Goal: Information Seeking & Learning: Learn about a topic

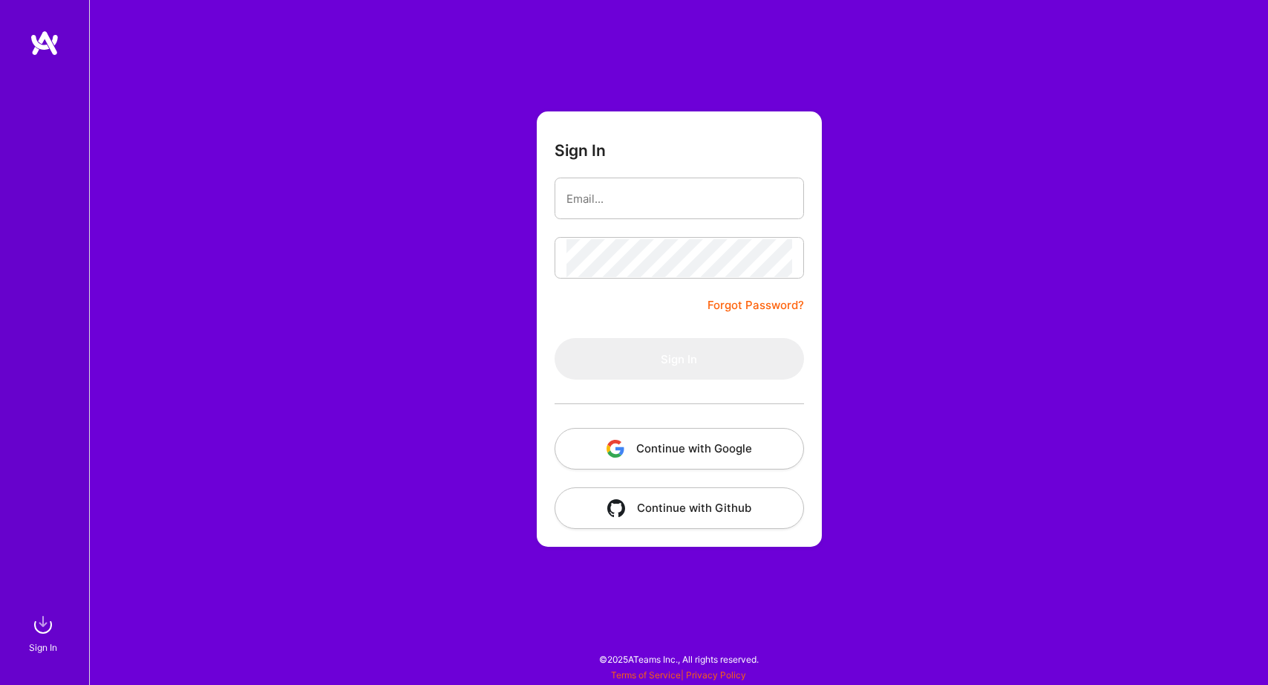
click at [647, 460] on button "Continue with Google" at bounding box center [680, 449] width 250 height 42
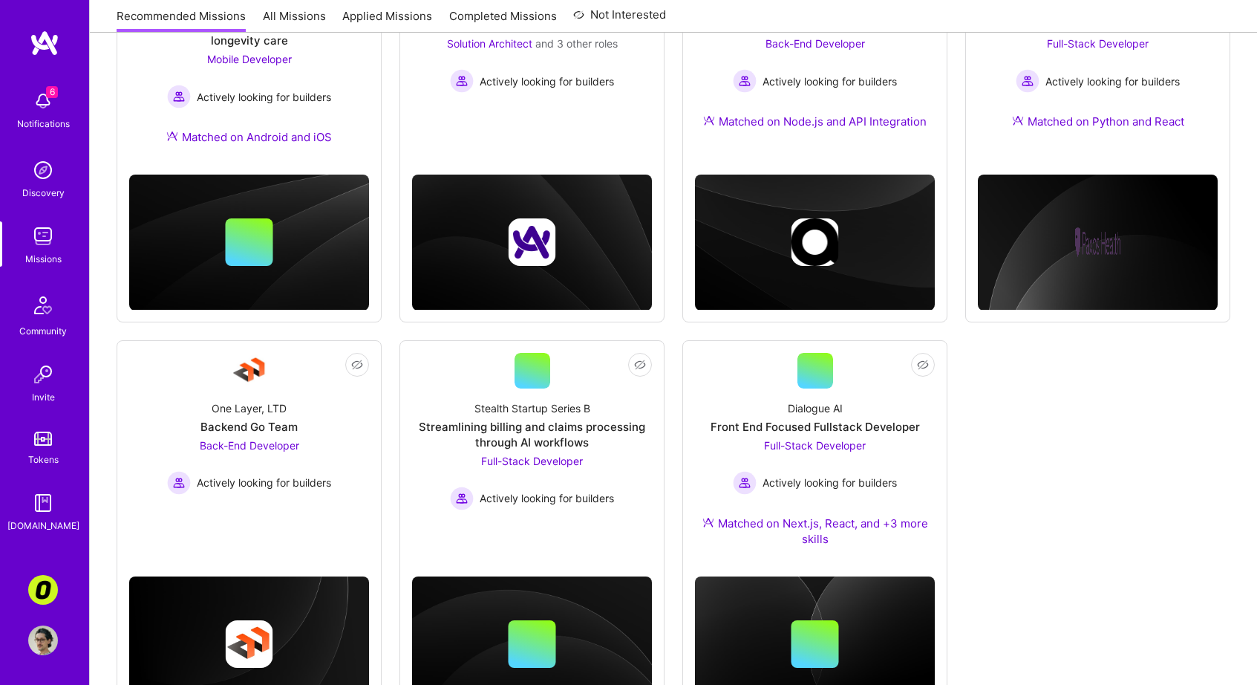
scroll to position [211, 0]
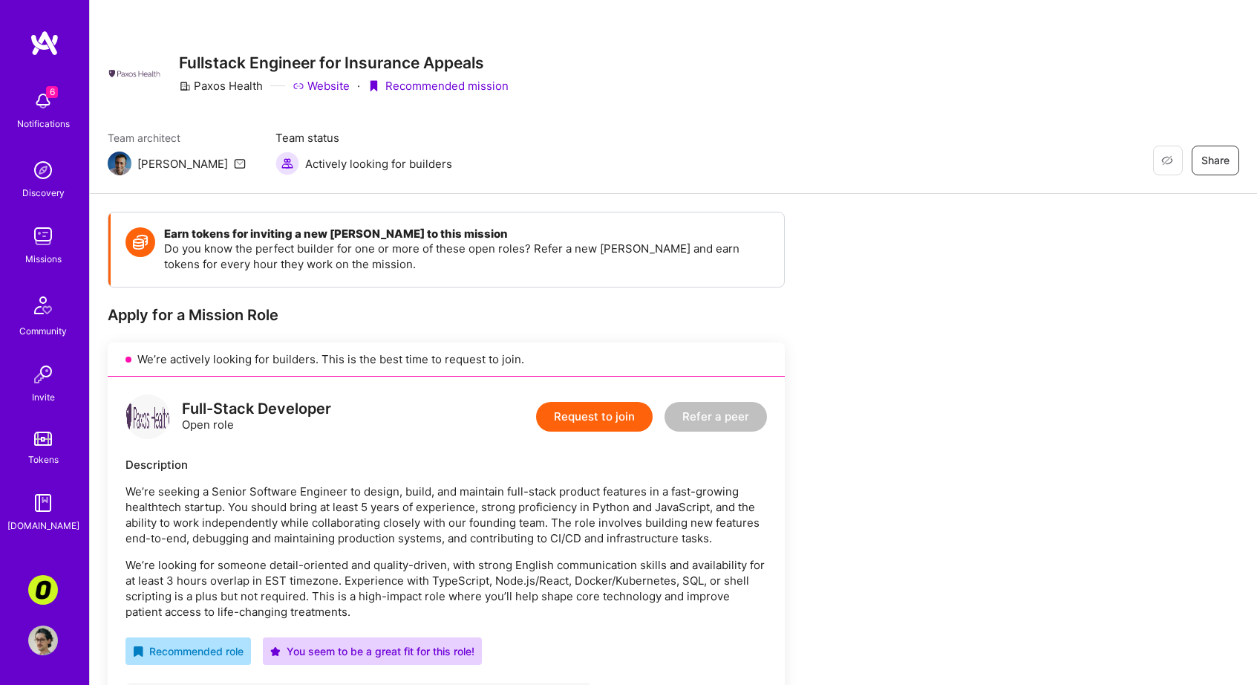
scroll to position [6, 0]
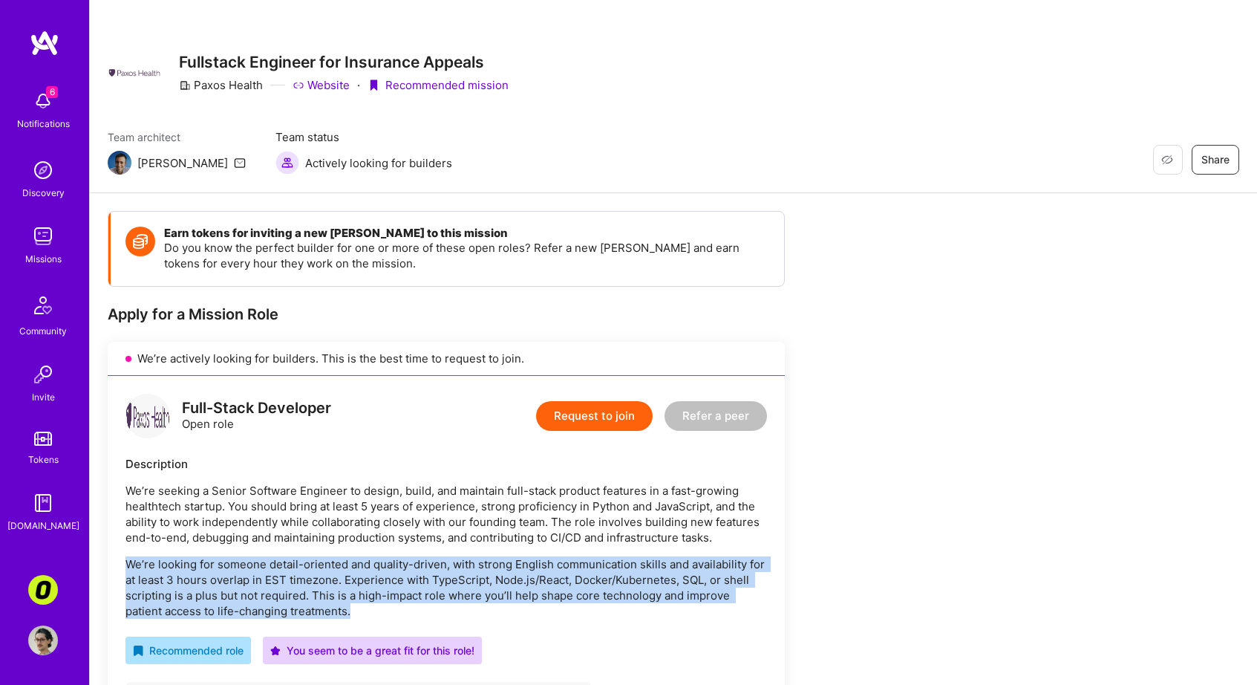
drag, startPoint x: 319, startPoint y: 556, endPoint x: 321, endPoint y: 613, distance: 56.5
click at [321, 613] on div "We’re seeking a Senior Software Engineer to design, build, and maintain full-st…" at bounding box center [447, 551] width 642 height 136
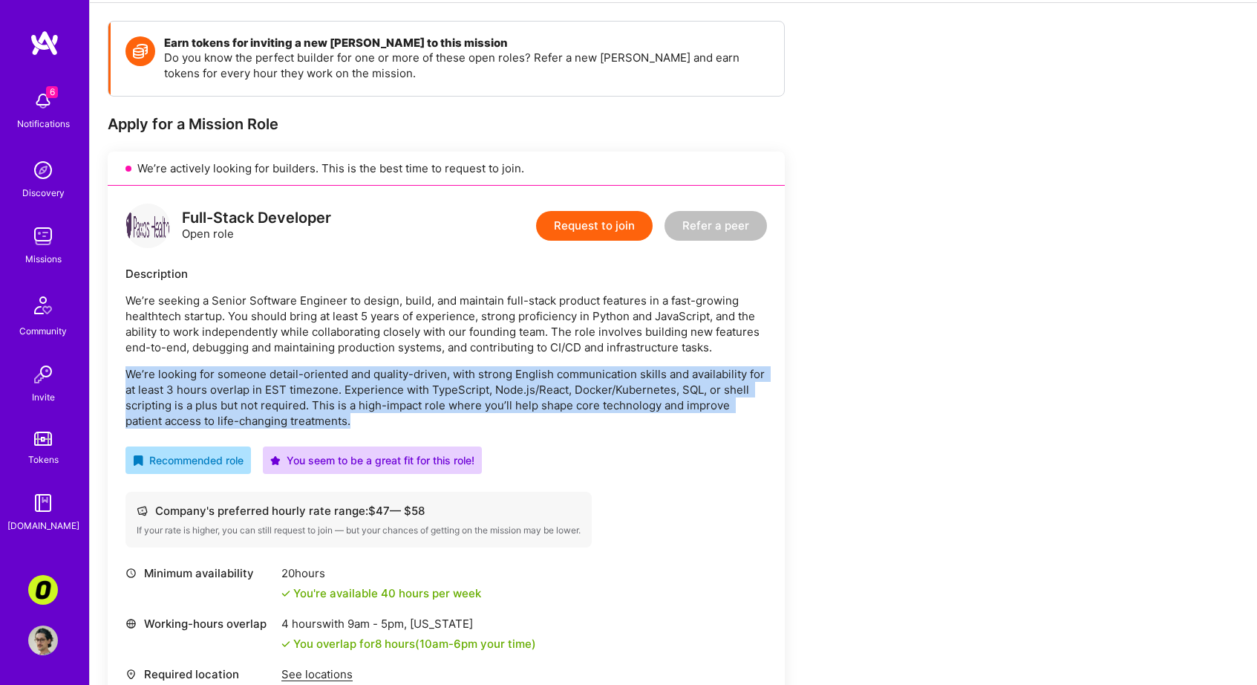
scroll to position [66, 0]
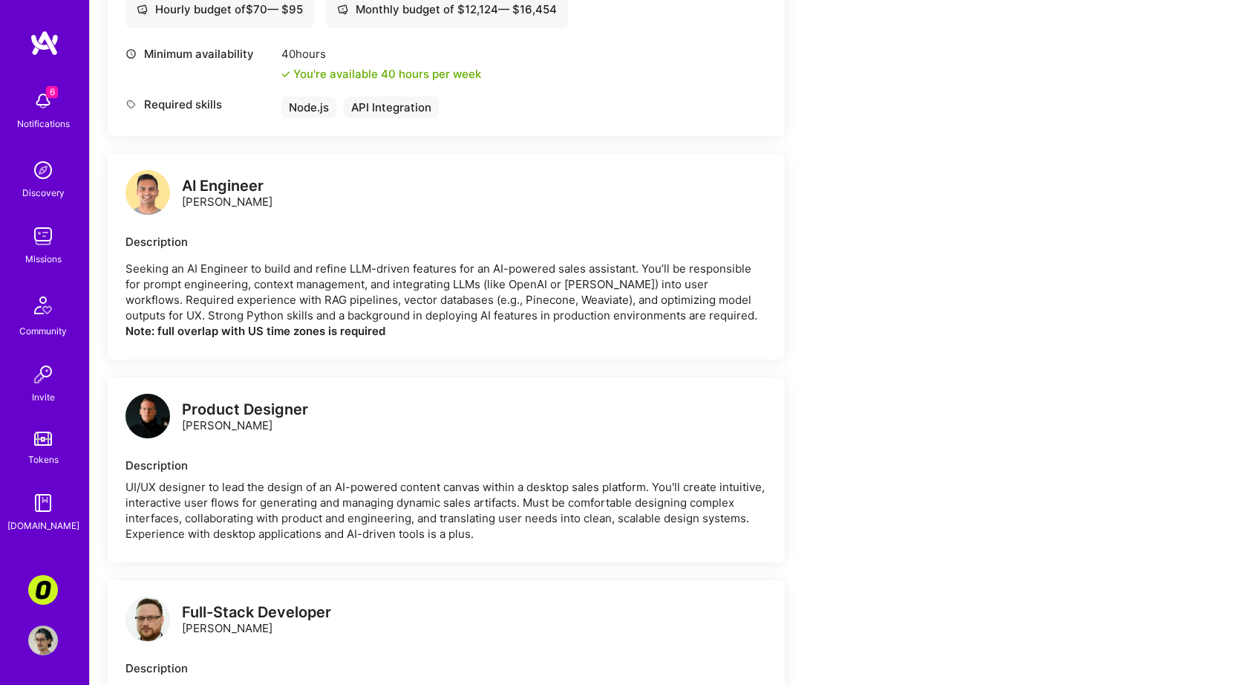
scroll to position [789, 0]
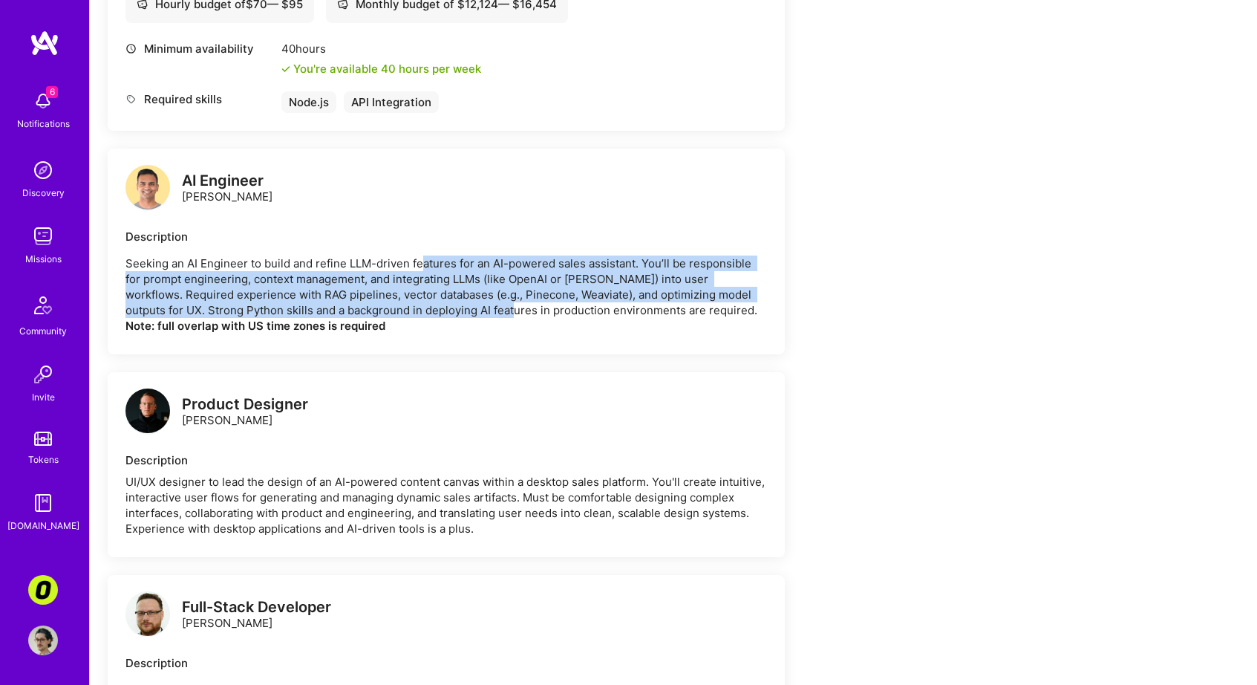
drag, startPoint x: 422, startPoint y: 255, endPoint x: 426, endPoint y: 309, distance: 53.7
click at [426, 309] on p "Seeking an AI Engineer to build and refine LLM-driven features for an AI-powere…" at bounding box center [447, 294] width 642 height 78
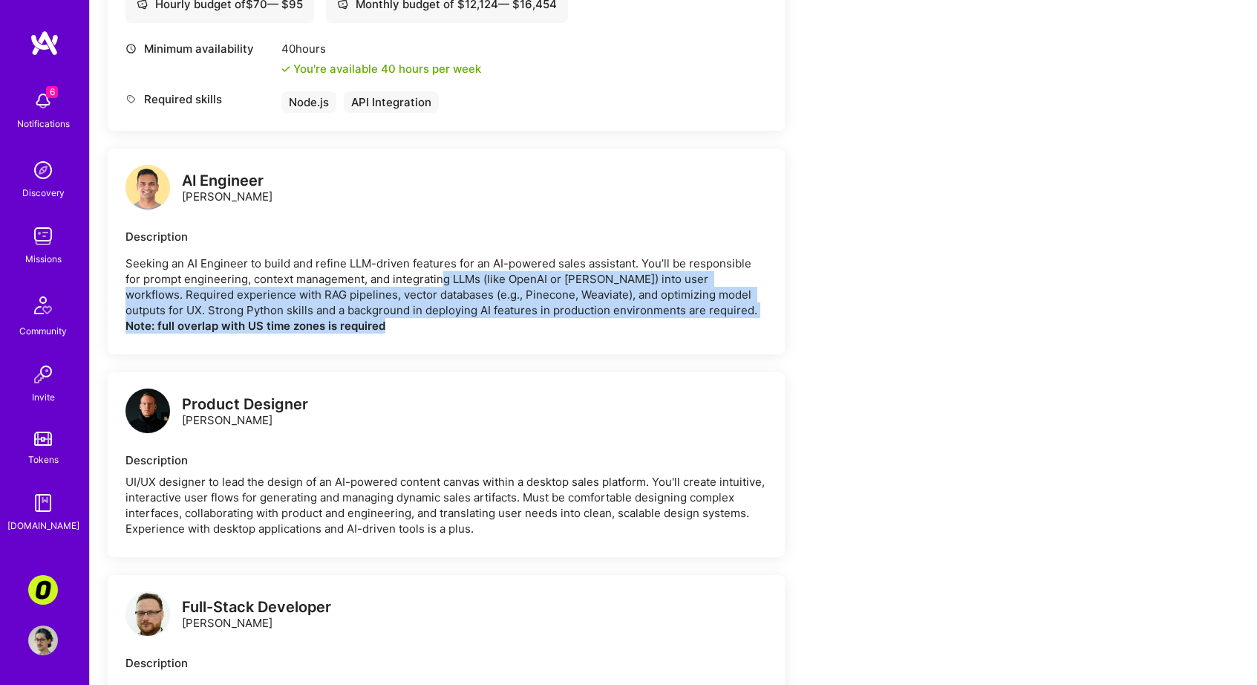
drag, startPoint x: 426, startPoint y: 313, endPoint x: 379, endPoint y: 265, distance: 67.2
click at [425, 277] on p "Seeking an AI Engineer to build and refine LLM-driven features for an AI-powere…" at bounding box center [447, 294] width 642 height 78
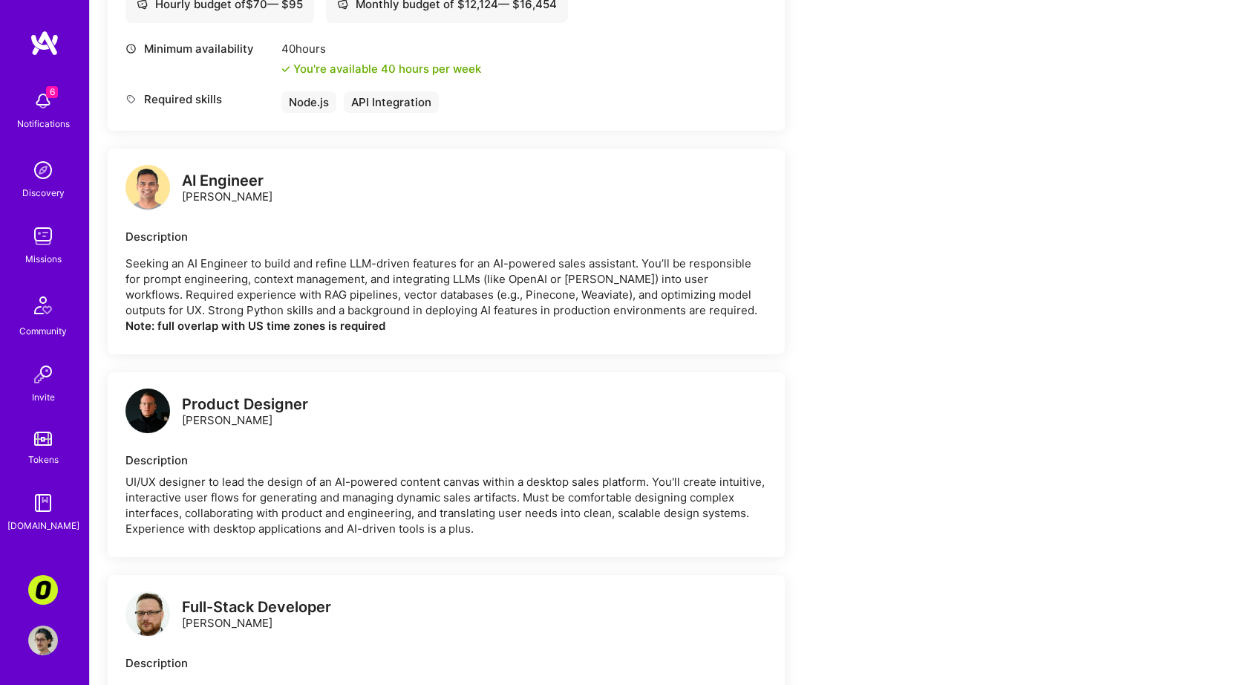
drag, startPoint x: 629, startPoint y: 402, endPoint x: 573, endPoint y: 450, distance: 73.7
click at [626, 405] on div "Product Designer James Touhey" at bounding box center [447, 412] width 642 height 45
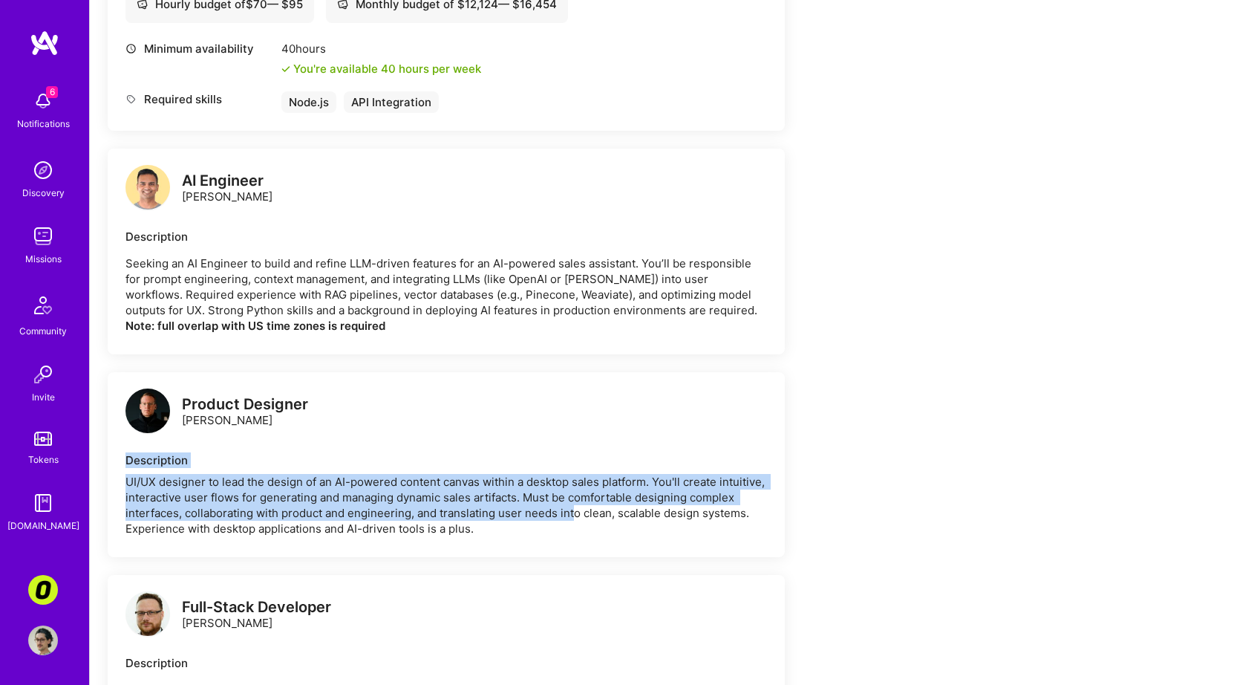
drag, startPoint x: 573, startPoint y: 450, endPoint x: 576, endPoint y: 515, distance: 65.4
click at [576, 515] on div "Product Designer James Touhey Description UI/UX designer to lead the design of …" at bounding box center [446, 464] width 677 height 185
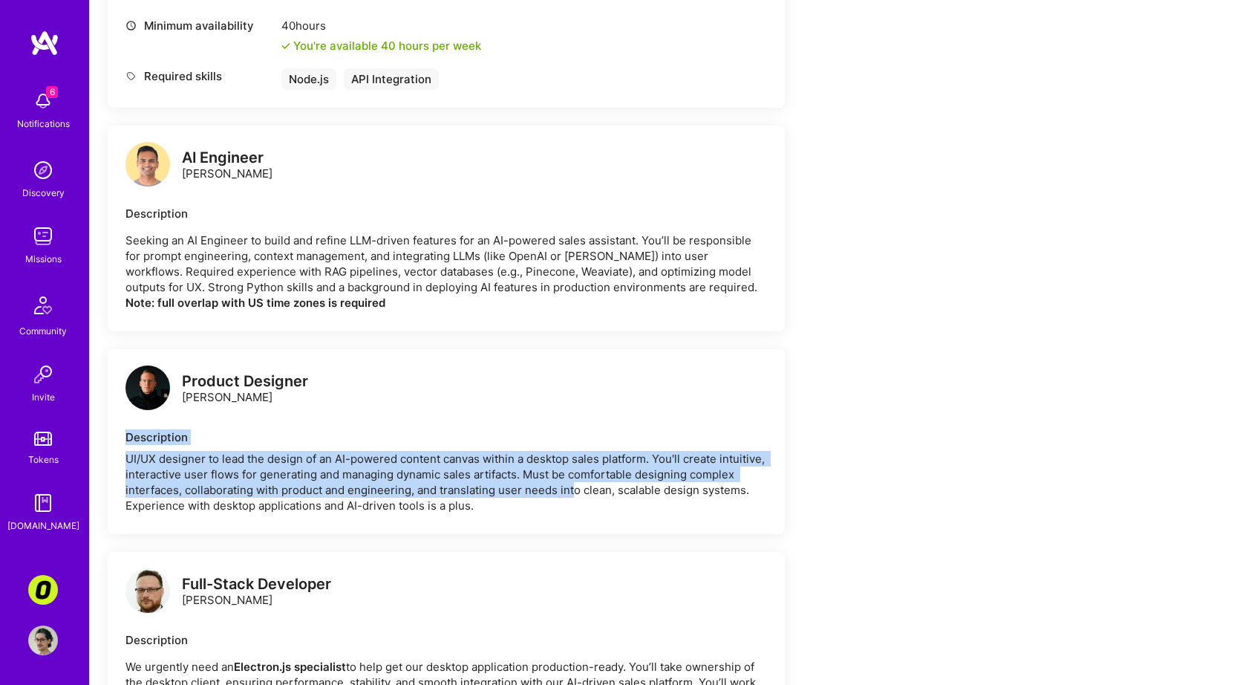
scroll to position [948, 0]
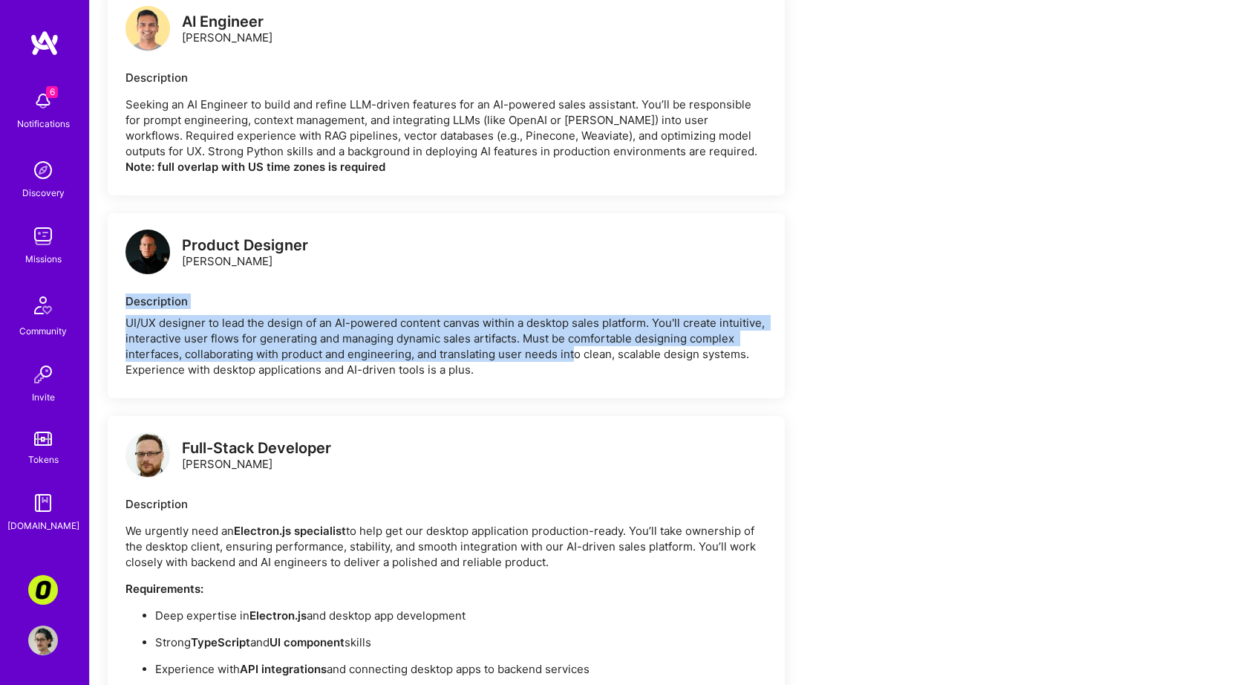
drag, startPoint x: 477, startPoint y: 480, endPoint x: 457, endPoint y: 506, distance: 33.0
click at [472, 489] on div "Full-Stack Developer Grzegorz Wróblewski Description We urgently need an Electr…" at bounding box center [446, 570] width 677 height 308
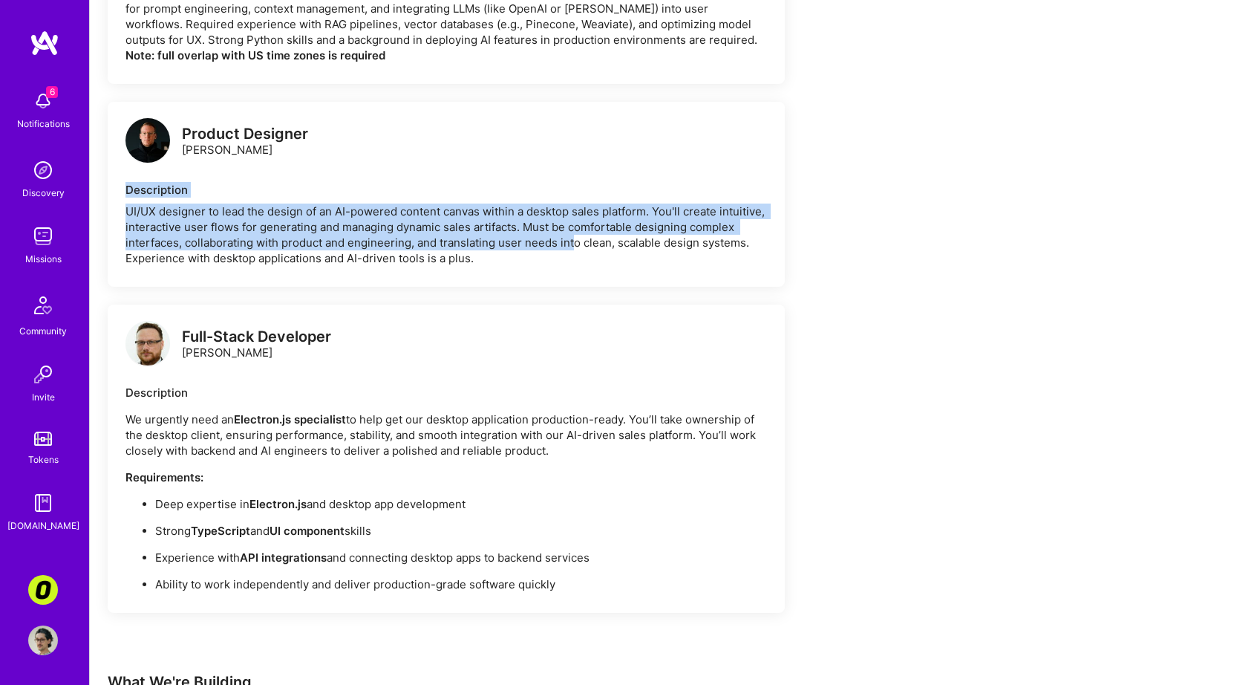
scroll to position [1084, 0]
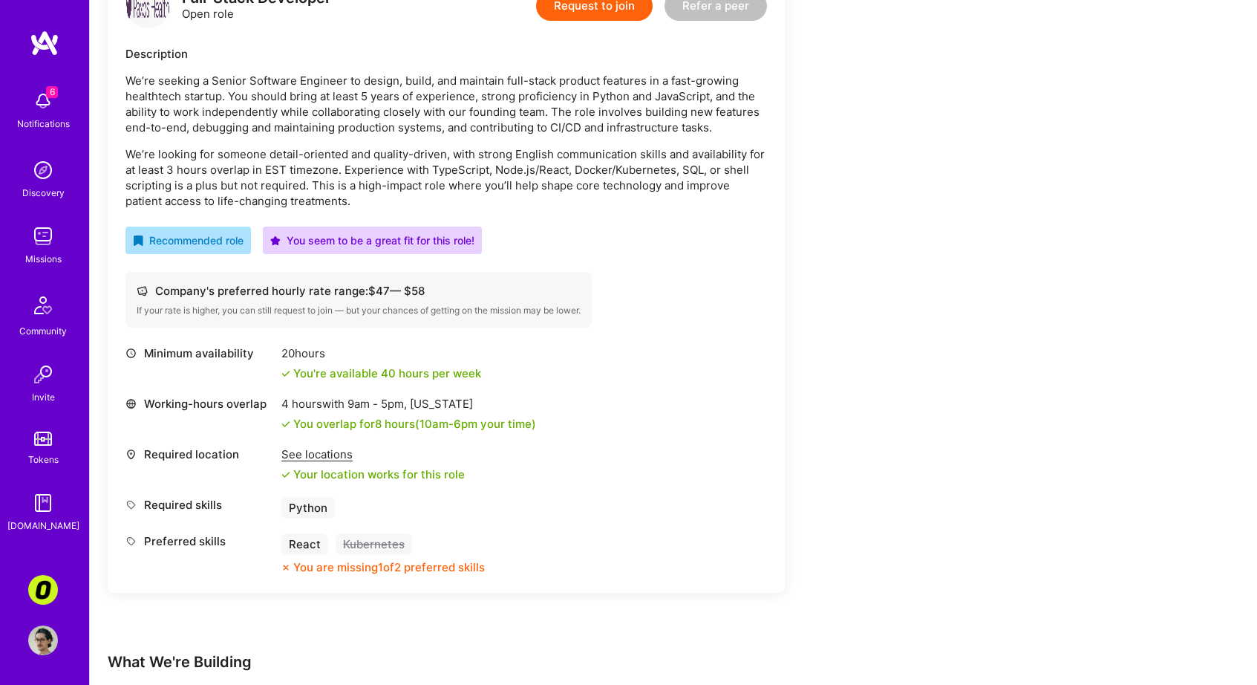
scroll to position [648, 0]
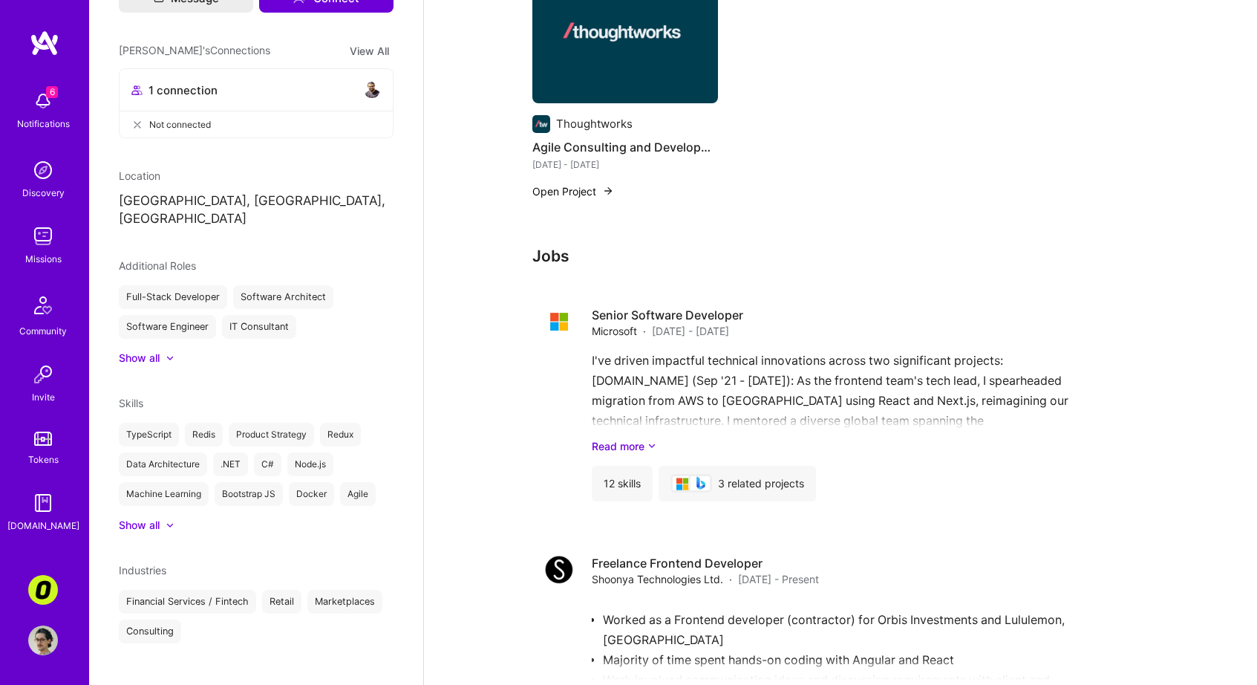
scroll to position [1020, 0]
